Goal: Information Seeking & Learning: Learn about a topic

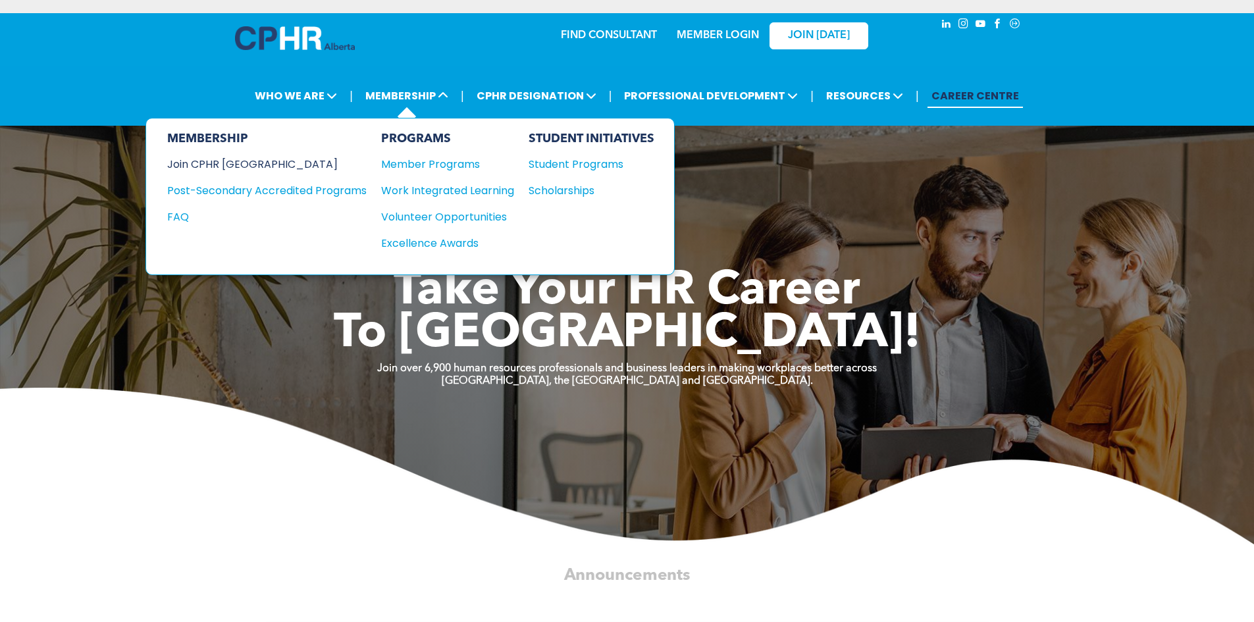
click at [239, 163] on div "Join CPHR [GEOGRAPHIC_DATA]" at bounding box center [257, 164] width 180 height 16
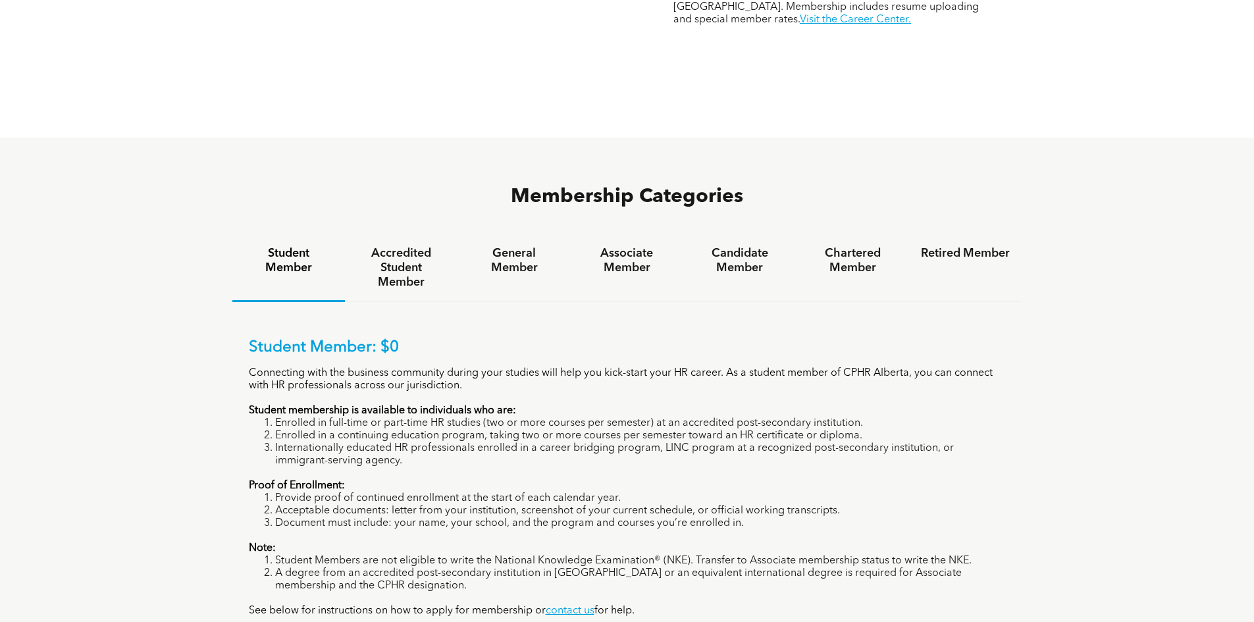
scroll to position [724, 0]
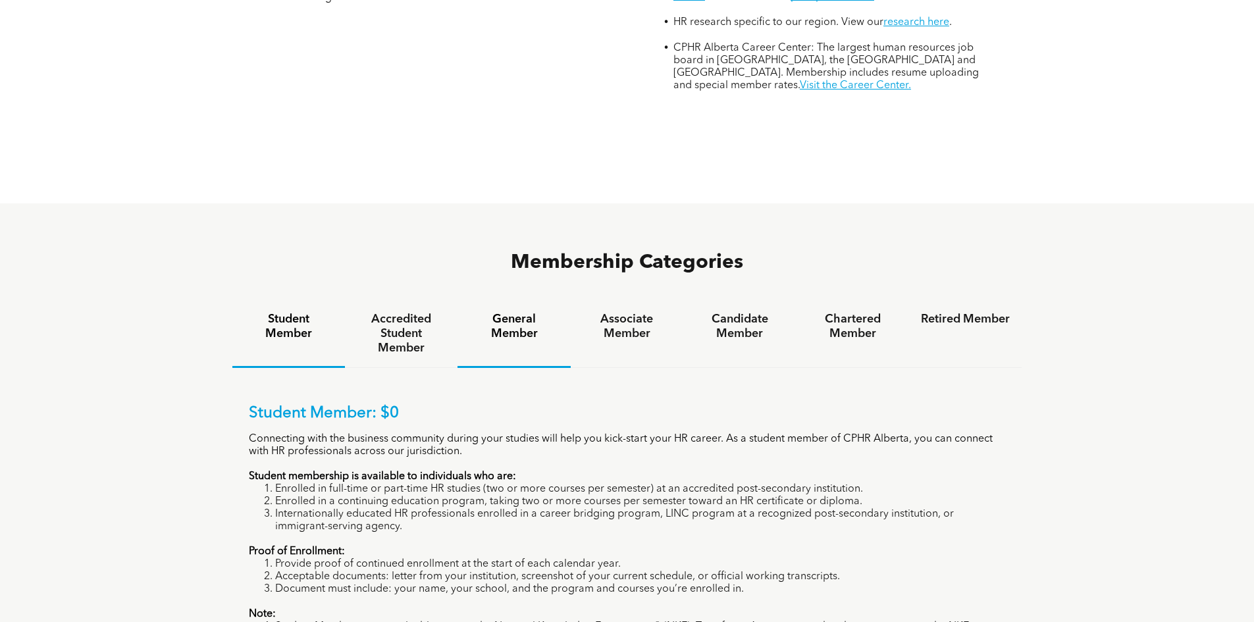
click at [514, 312] on h4 "General Member" at bounding box center [513, 326] width 89 height 29
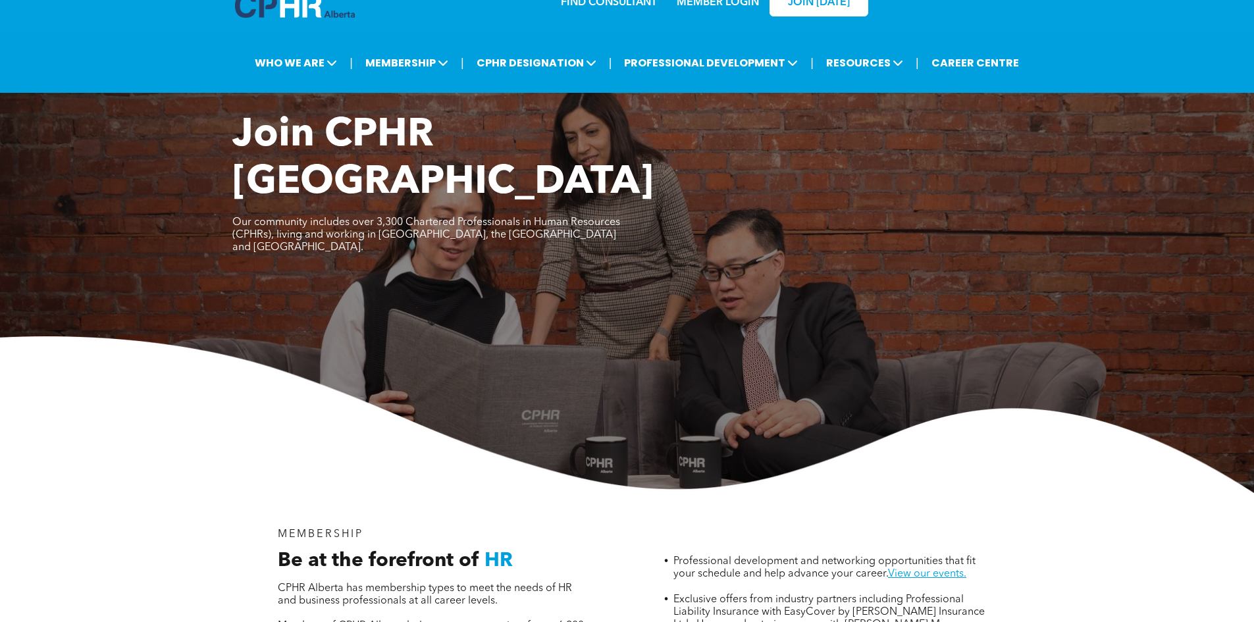
scroll to position [0, 0]
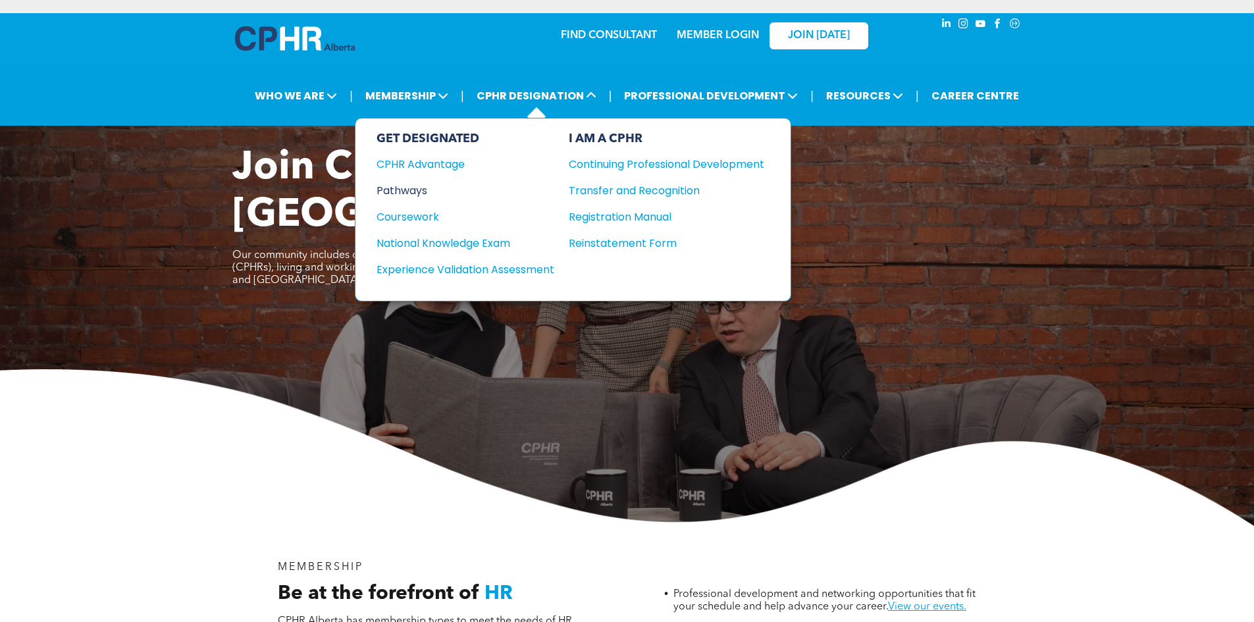
click at [423, 186] on div "Pathways" at bounding box center [457, 190] width 160 height 16
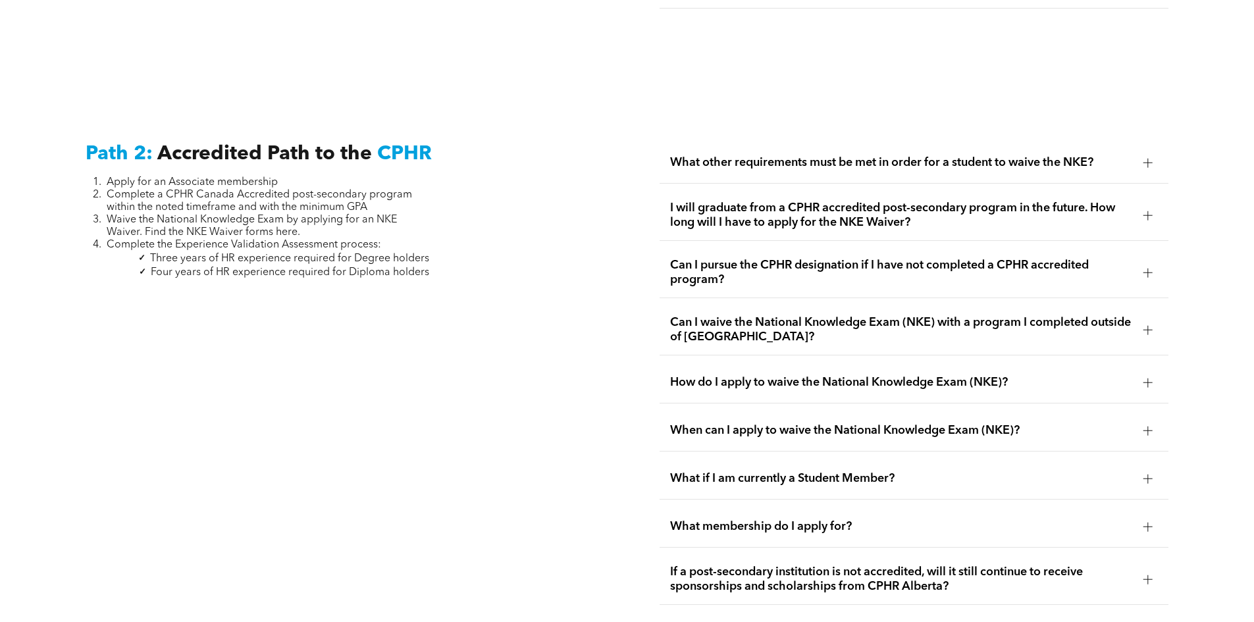
scroll to position [2107, 0]
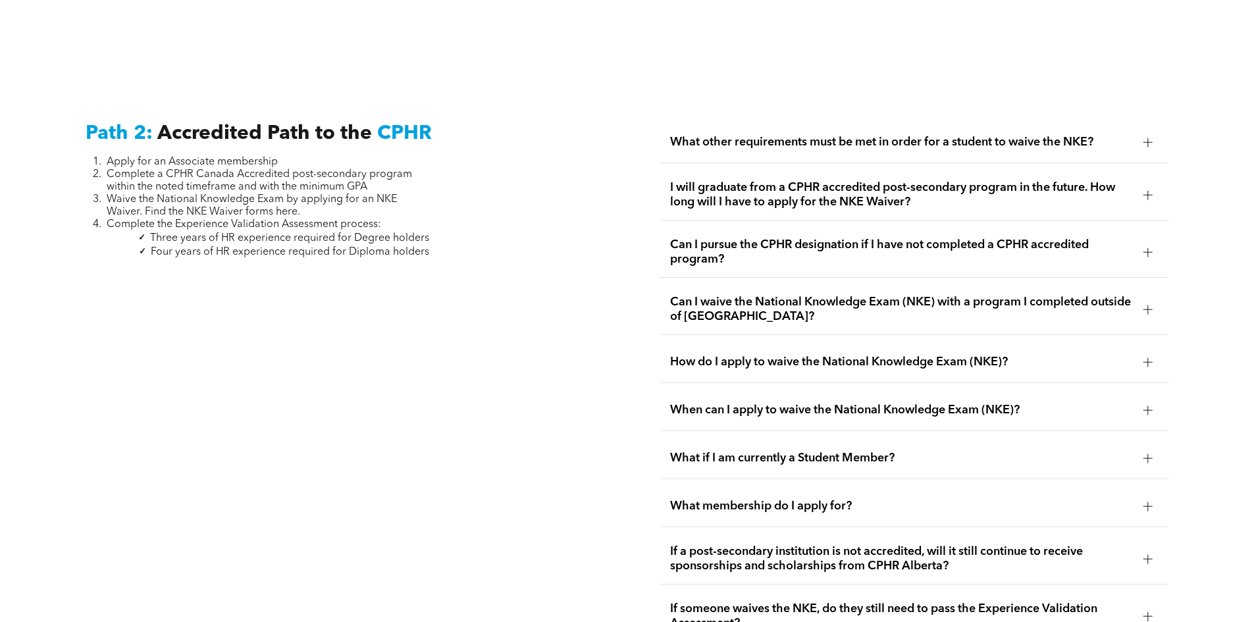
click at [1143, 185] on div at bounding box center [1148, 195] width 20 height 20
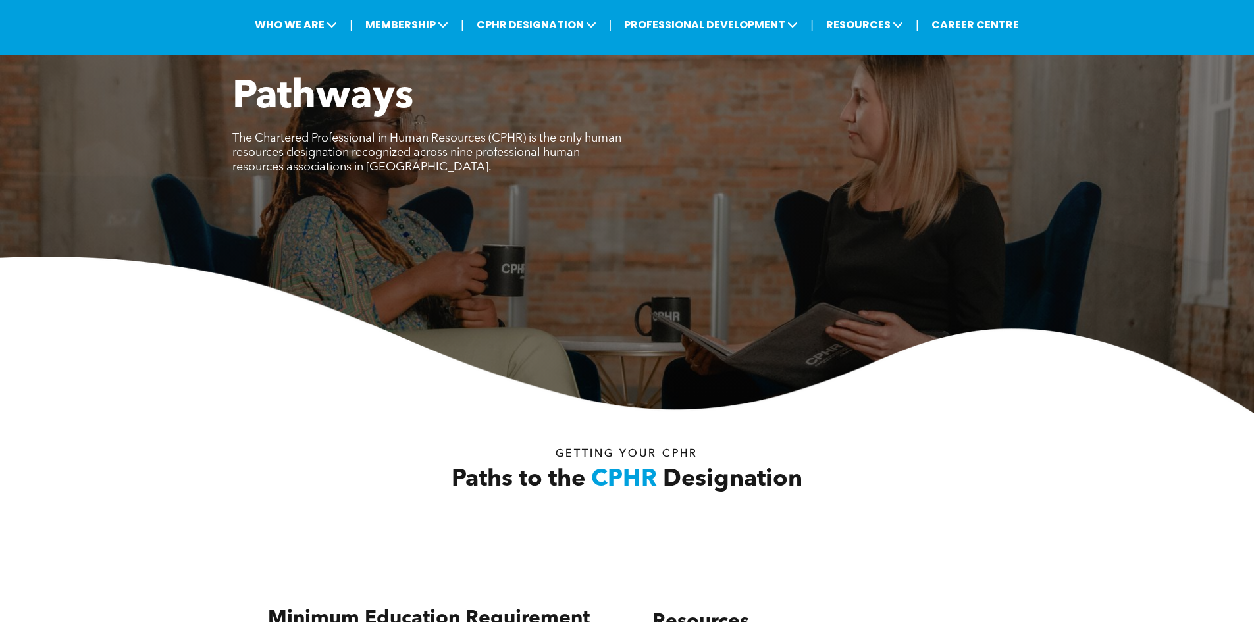
scroll to position [66, 0]
